Goal: Register for event/course

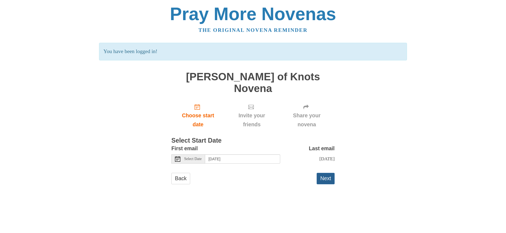
click at [323, 173] on button "Next" at bounding box center [326, 178] width 18 height 11
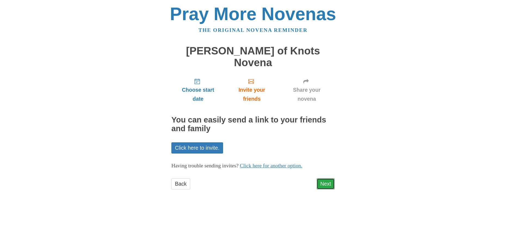
click at [325, 178] on link "Next" at bounding box center [326, 183] width 18 height 11
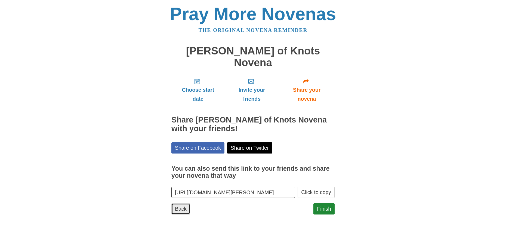
click at [185, 203] on link "Back" at bounding box center [181, 208] width 19 height 11
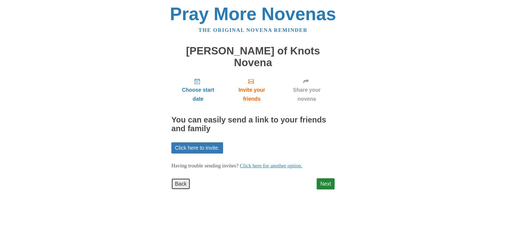
click at [179, 178] on link "Back" at bounding box center [181, 183] width 19 height 11
